Goal: Information Seeking & Learning: Learn about a topic

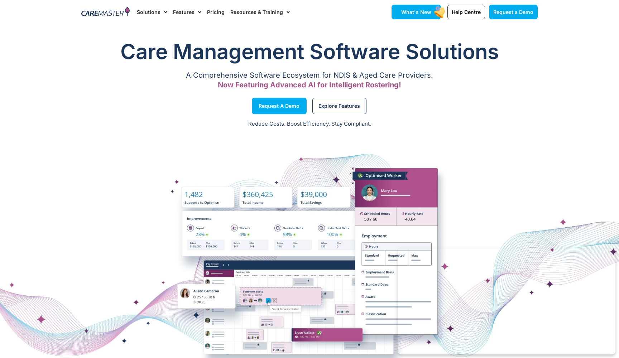
click at [419, 13] on span "What's New" at bounding box center [416, 12] width 30 height 6
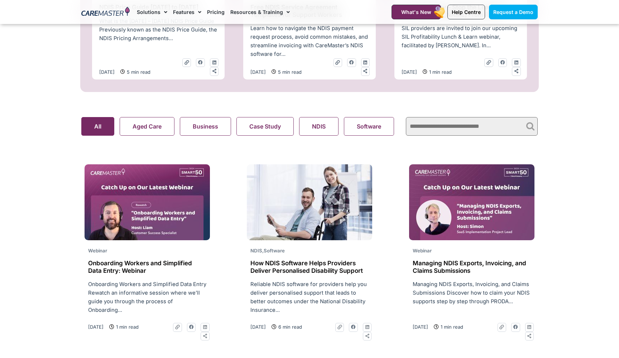
scroll to position [453, 0]
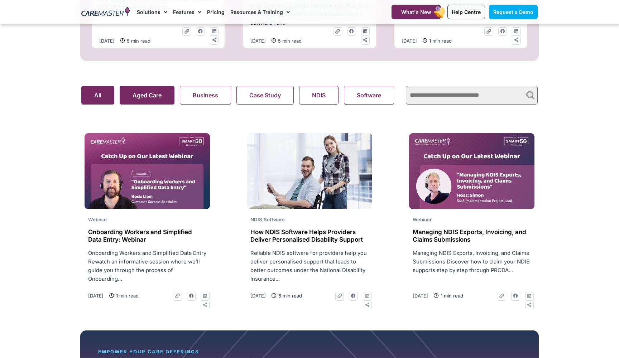
click at [142, 100] on button "Aged Care" at bounding box center [147, 95] width 55 height 19
click at [196, 97] on button "Business" at bounding box center [205, 95] width 51 height 19
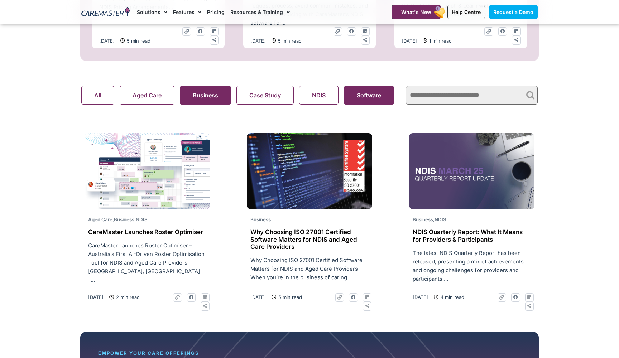
click at [354, 96] on button "Software" at bounding box center [369, 95] width 50 height 19
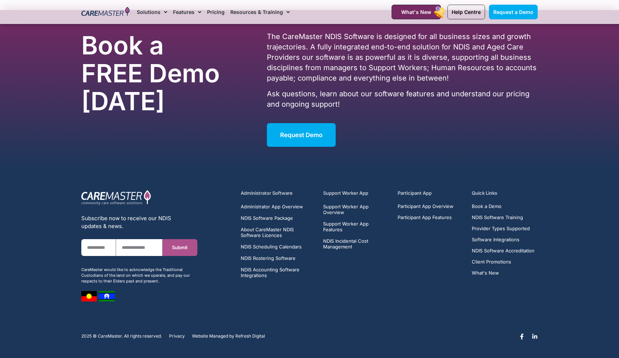
scroll to position [1134, 0]
click at [287, 210] on span "Administrator App Overview" at bounding box center [272, 207] width 62 height 6
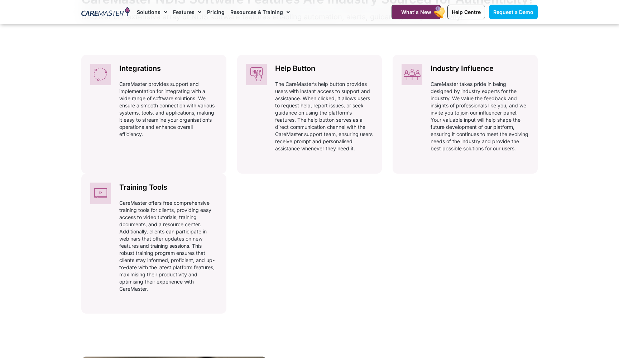
scroll to position [340, 0]
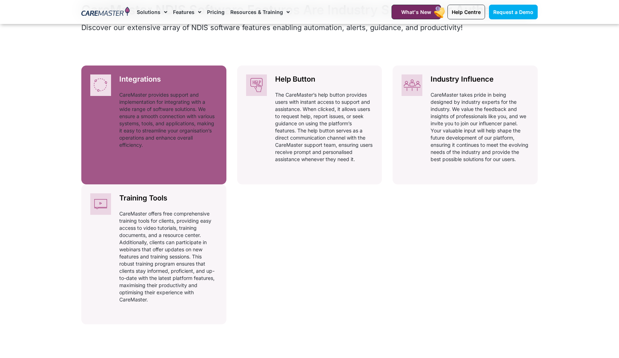
click at [170, 126] on p "CareMaster provides support and implementation for integrating with a wide rang…" at bounding box center [168, 119] width 98 height 57
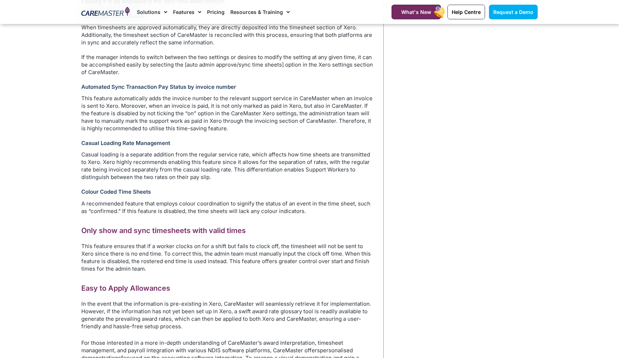
scroll to position [746, 0]
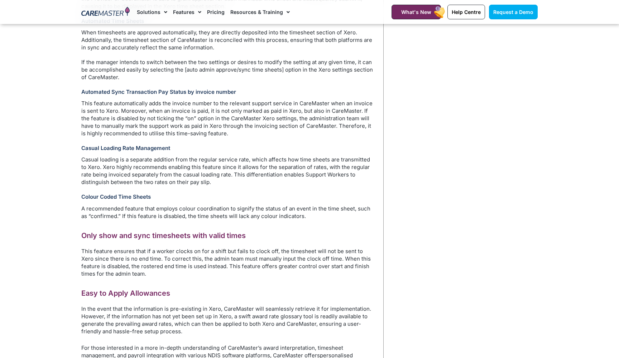
click at [245, 106] on p "This feature automatically adds the invoice number to the relevant support serv…" at bounding box center [228, 119] width 295 height 38
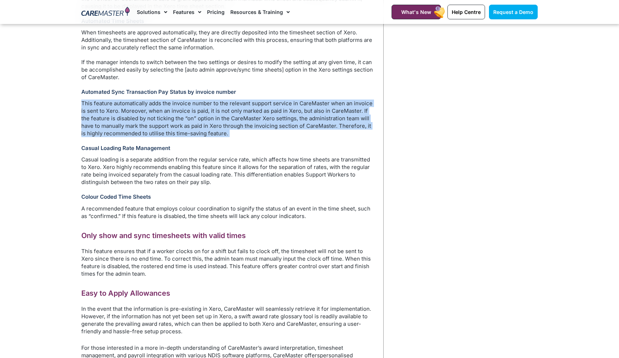
click at [245, 106] on p "This feature automatically adds the invoice number to the relevant support serv…" at bounding box center [228, 119] width 295 height 38
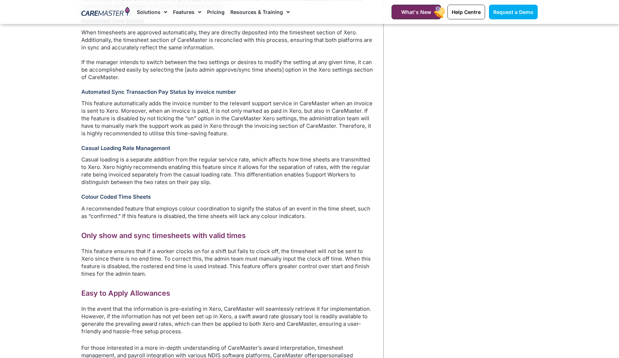
click at [249, 119] on p "This feature automatically adds the invoice number to the relevant support serv…" at bounding box center [228, 119] width 295 height 38
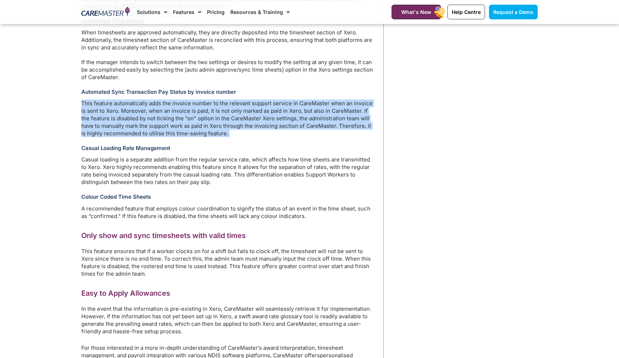
click at [249, 119] on p "This feature automatically adds the invoice number to the relevant support serv…" at bounding box center [228, 119] width 295 height 38
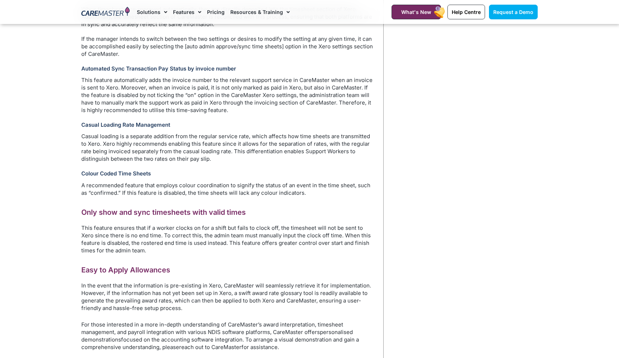
scroll to position [774, 0]
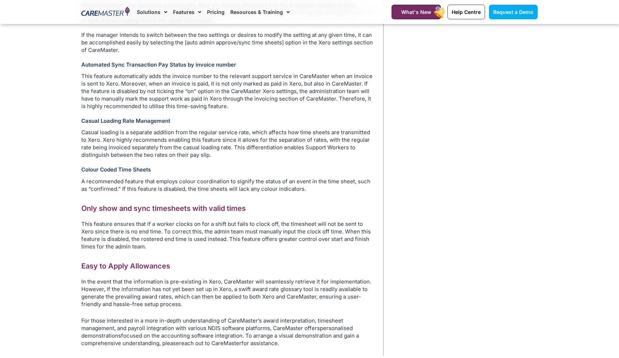
click at [235, 137] on p "Casual loading is a separate addition from the regular service rate, which affe…" at bounding box center [228, 144] width 295 height 30
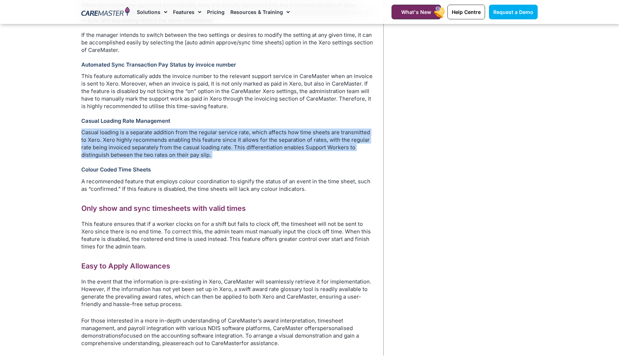
click at [235, 137] on p "Casual loading is a separate addition from the regular service rate, which affe…" at bounding box center [228, 144] width 295 height 30
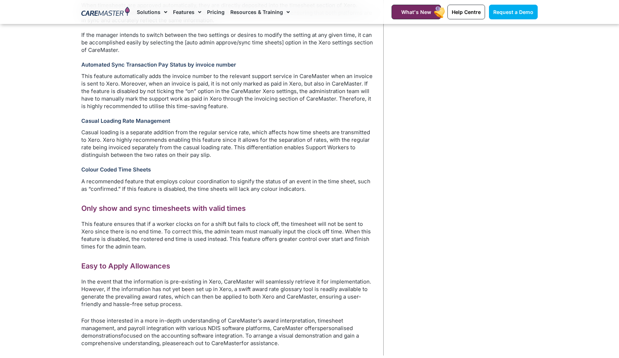
click at [235, 137] on p "Casual loading is a separate addition from the regular service rate, which affe…" at bounding box center [228, 144] width 295 height 30
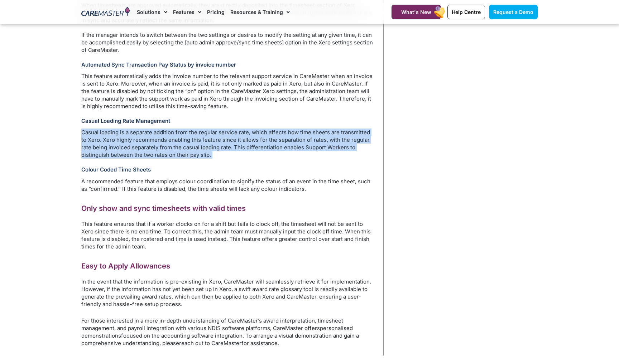
click at [224, 179] on p "A recommended feature that employs colour coordination to signify the status of…" at bounding box center [228, 185] width 295 height 15
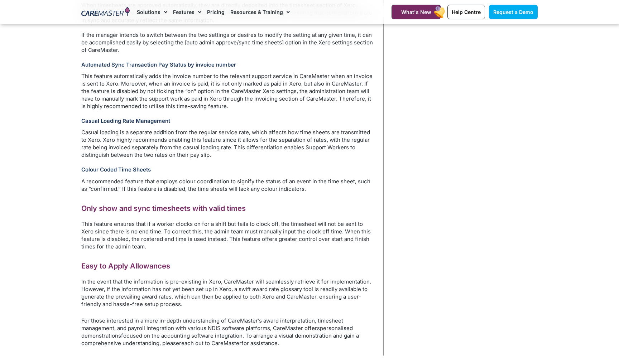
click at [224, 179] on p "A recommended feature that employs colour coordination to signify the status of…" at bounding box center [228, 185] width 295 height 15
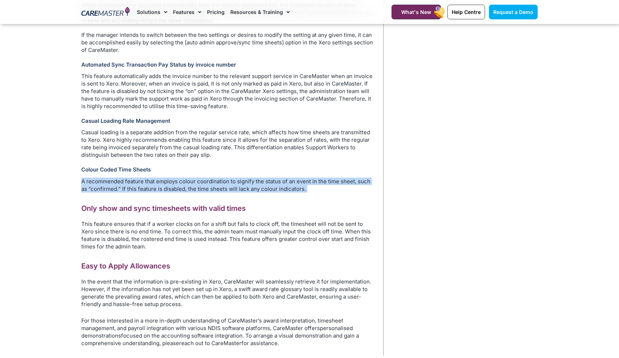
click at [224, 179] on p "A recommended feature that employs colour coordination to signify the status of…" at bounding box center [228, 185] width 295 height 15
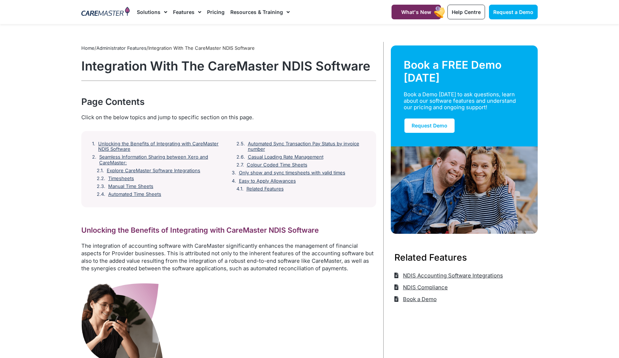
scroll to position [0, 0]
click at [339, 59] on h1 "Integration With The CareMaster NDIS Software" at bounding box center [228, 65] width 295 height 15
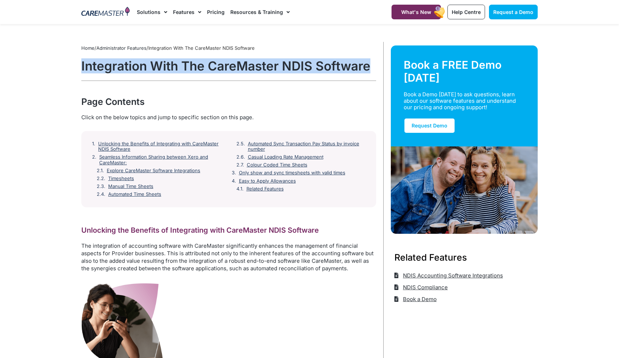
click at [339, 59] on h1 "Integration With The CareMaster NDIS Software" at bounding box center [228, 65] width 295 height 15
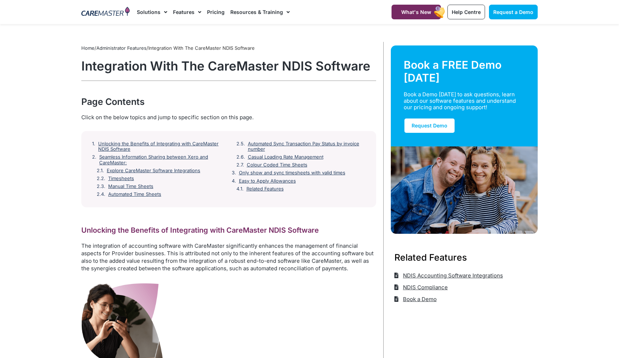
click at [339, 59] on h1 "Integration With The CareMaster NDIS Software" at bounding box center [228, 65] width 295 height 15
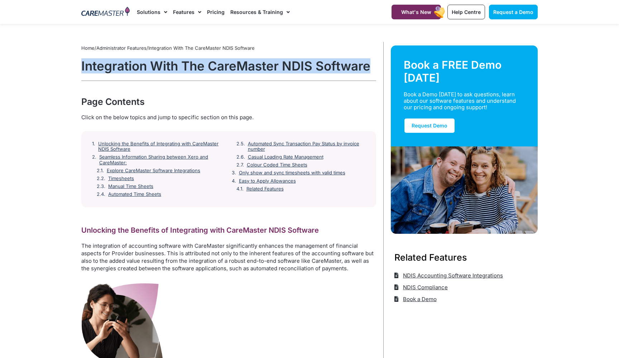
click at [339, 59] on h1 "Integration With The CareMaster NDIS Software" at bounding box center [228, 65] width 295 height 15
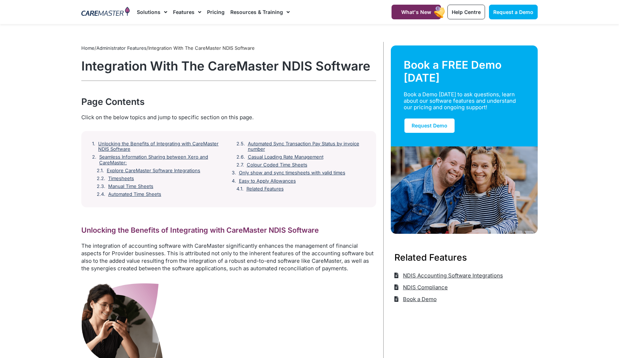
click at [339, 59] on h1 "Integration With The CareMaster NDIS Software" at bounding box center [228, 65] width 295 height 15
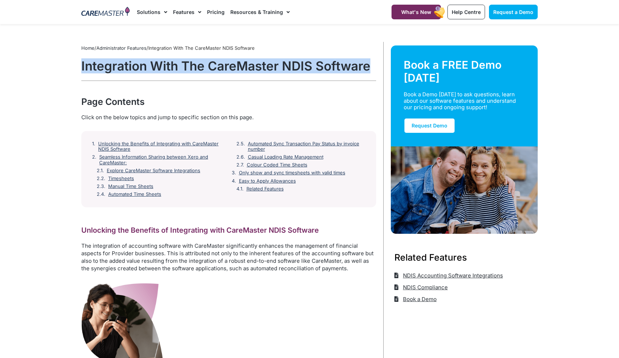
click at [331, 67] on h1 "Integration With The CareMaster NDIS Software" at bounding box center [228, 65] width 295 height 15
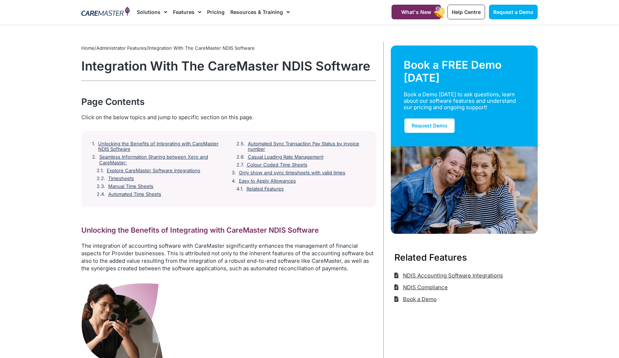
click at [331, 67] on h1 "Integration With The CareMaster NDIS Software" at bounding box center [228, 65] width 295 height 15
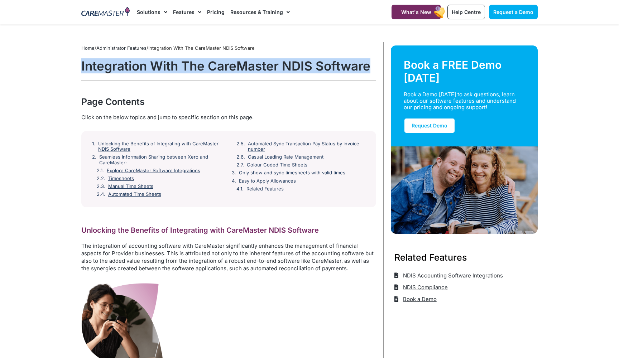
click at [331, 67] on h1 "Integration With The CareMaster NDIS Software" at bounding box center [228, 65] width 295 height 15
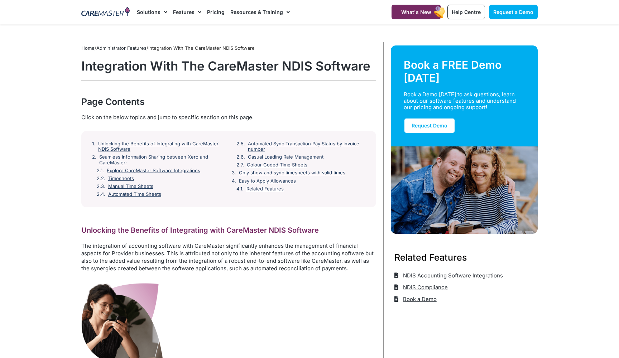
click at [331, 67] on h1 "Integration With The CareMaster NDIS Software" at bounding box center [228, 65] width 295 height 15
